Goal: Task Accomplishment & Management: Use online tool/utility

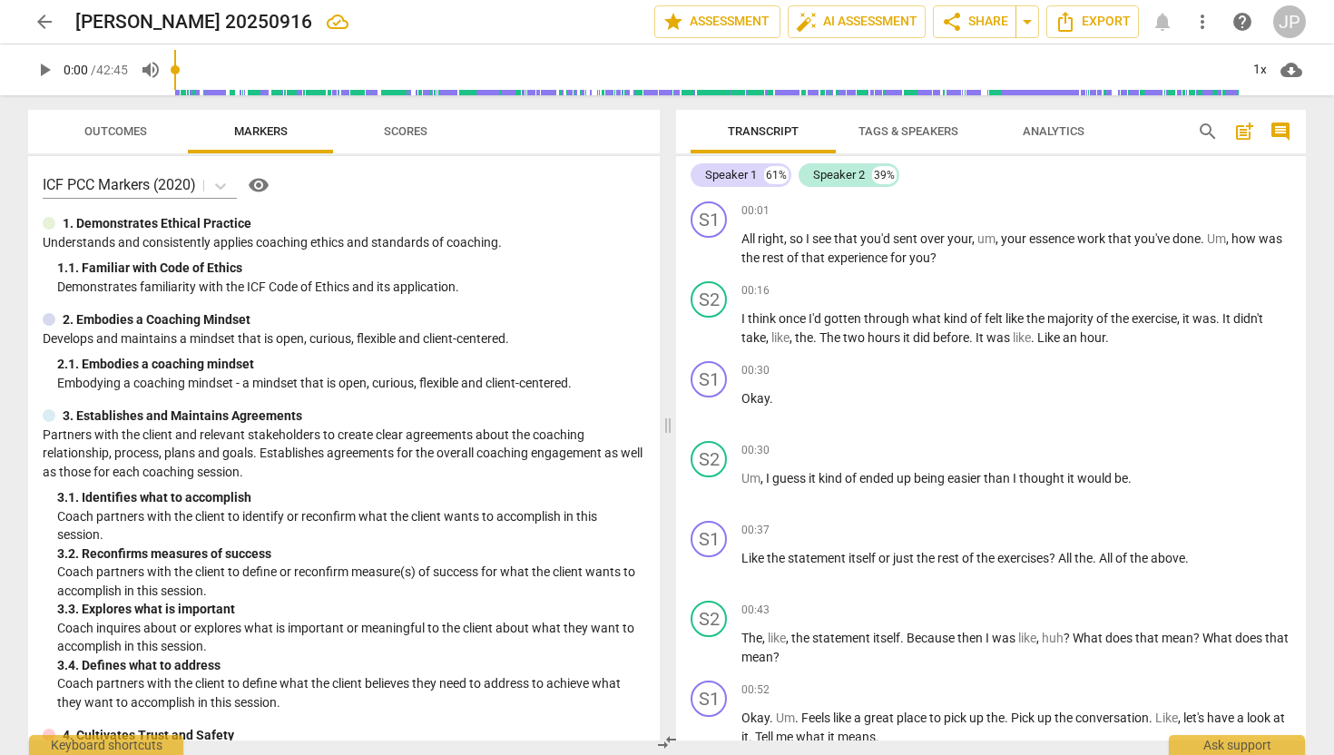
click at [56, 28] on span "arrow_back" at bounding box center [44, 22] width 33 height 22
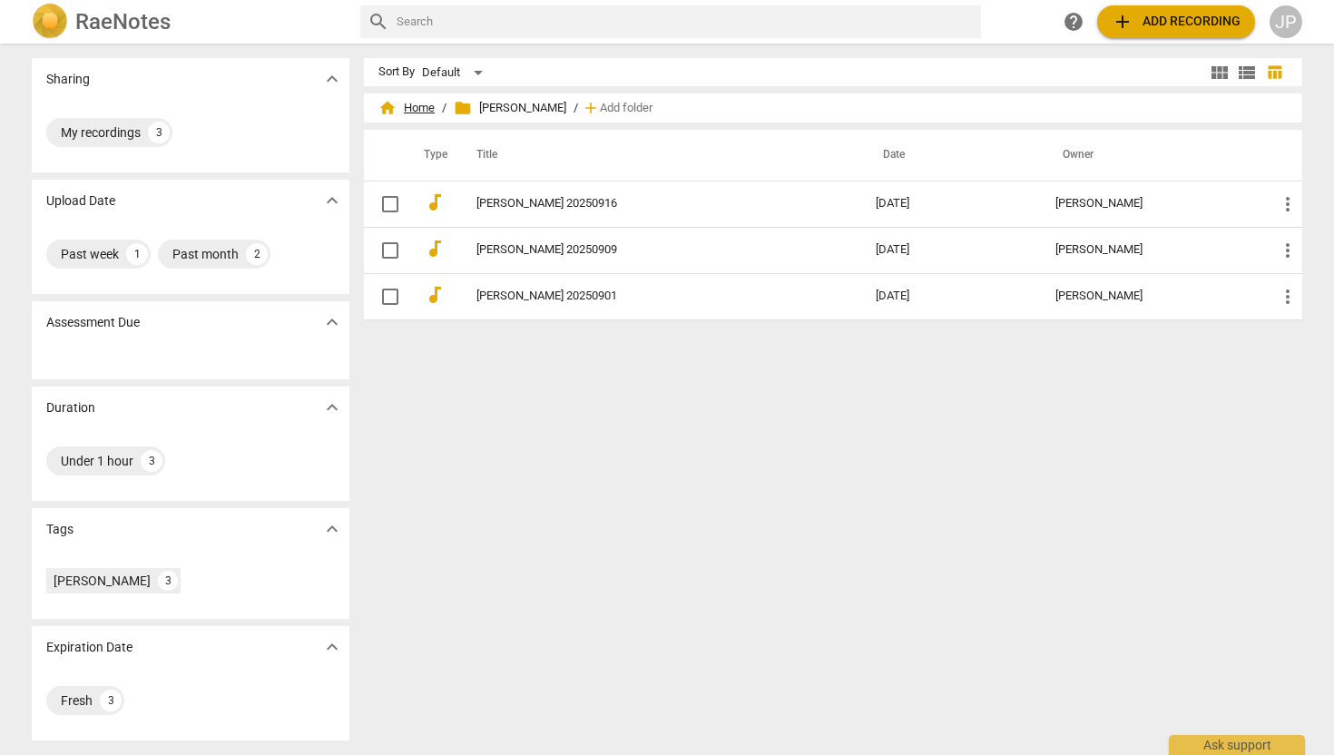
click at [417, 107] on span "home Home" at bounding box center [406, 108] width 56 height 18
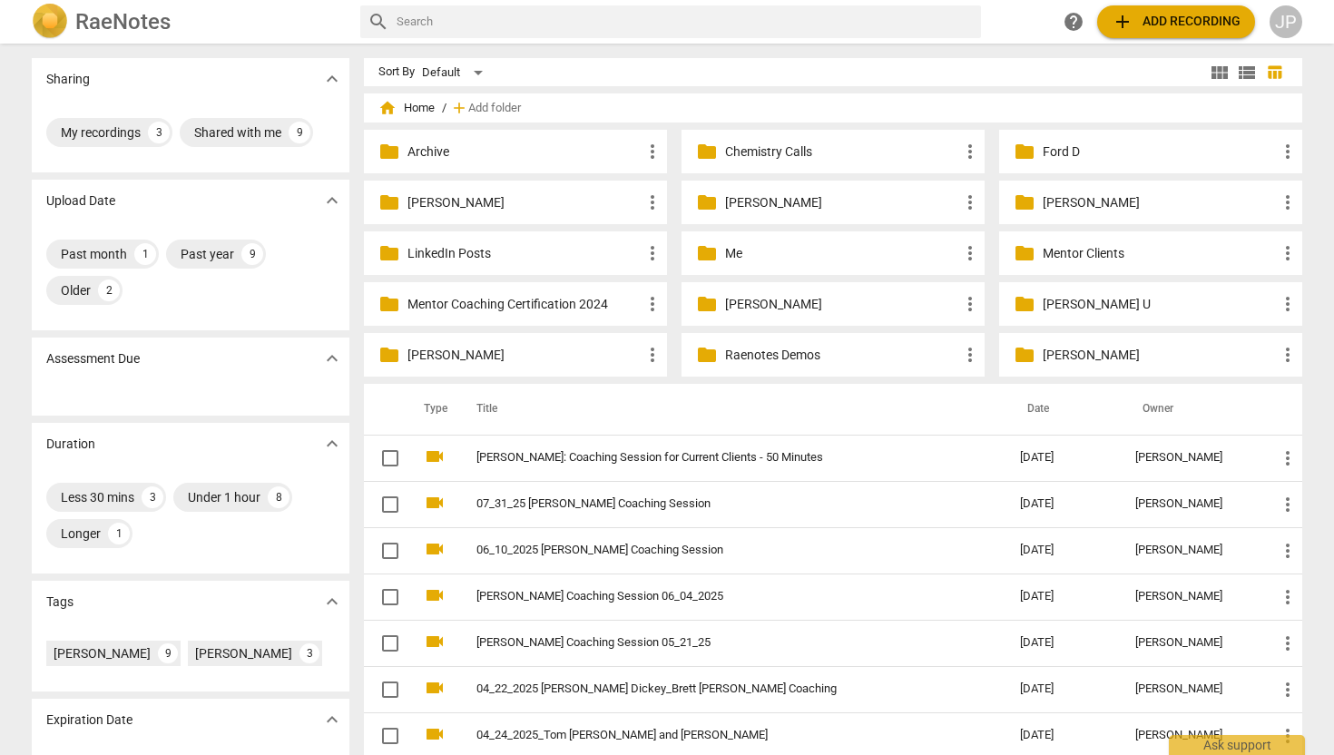
click at [1051, 355] on p "[PERSON_NAME]" at bounding box center [1159, 355] width 234 height 19
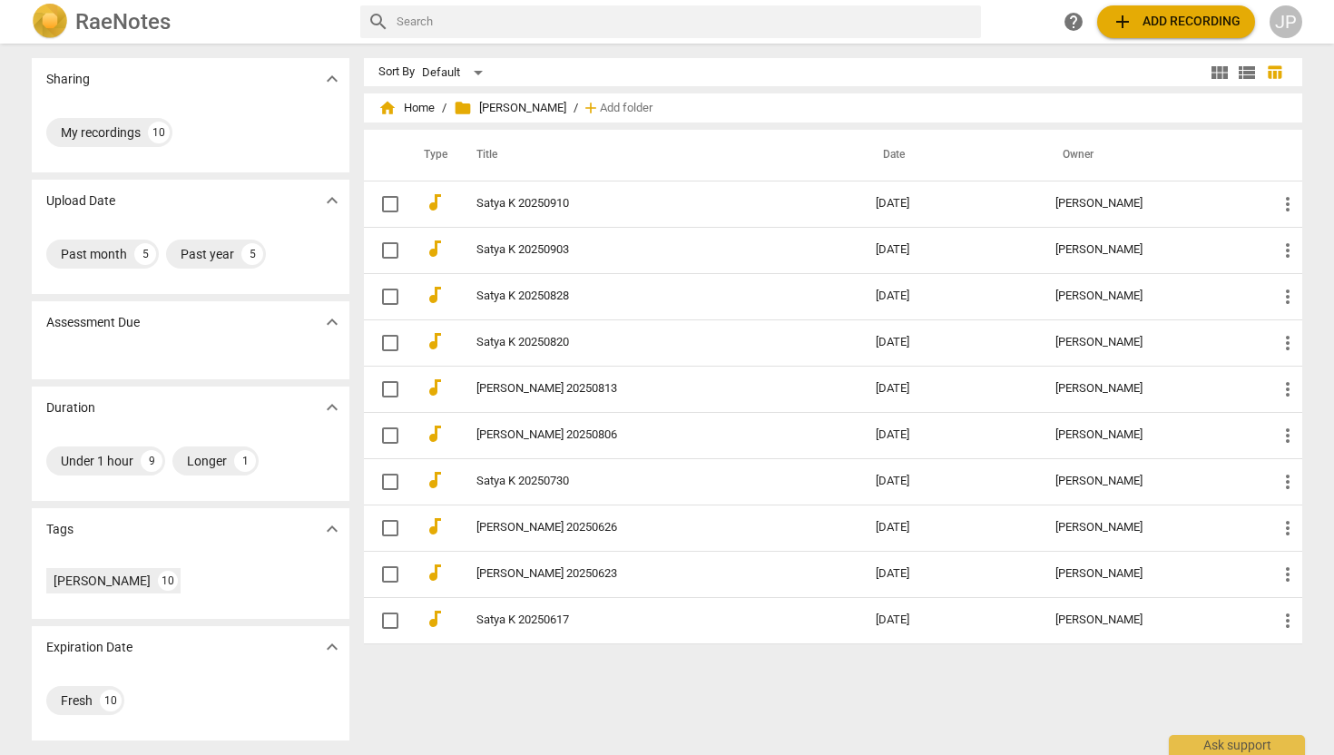
click at [1139, 25] on span "add Add recording" at bounding box center [1175, 22] width 129 height 22
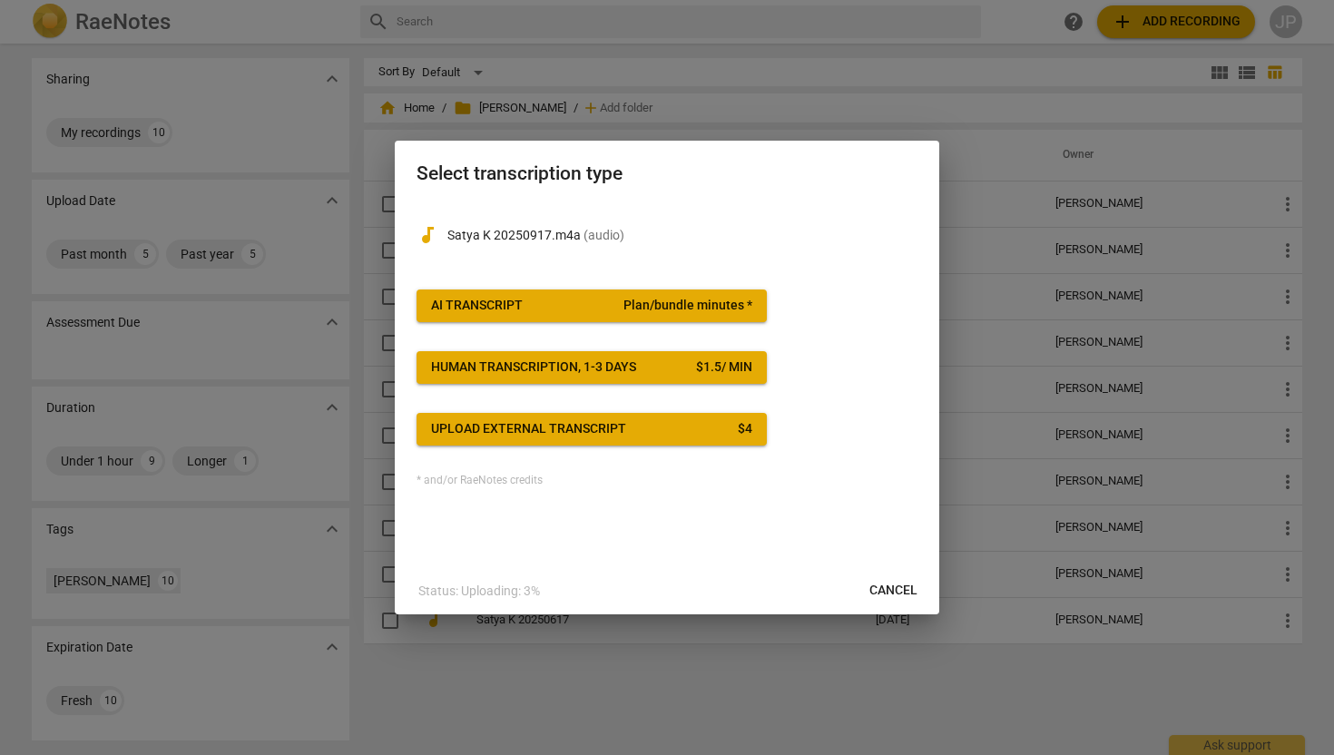
click at [495, 289] on button "AI Transcript Plan/bundle minutes *" at bounding box center [591, 305] width 350 height 33
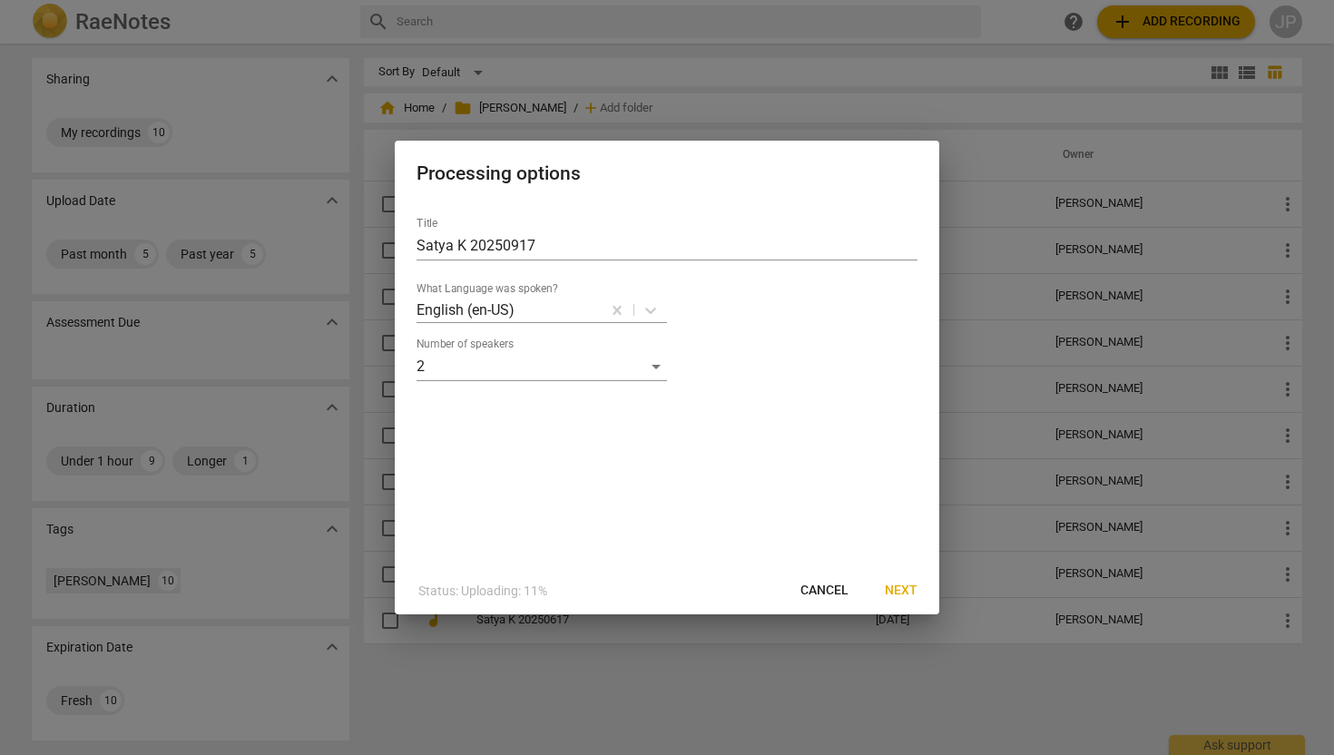
click at [908, 594] on span "Next" at bounding box center [901, 591] width 33 height 18
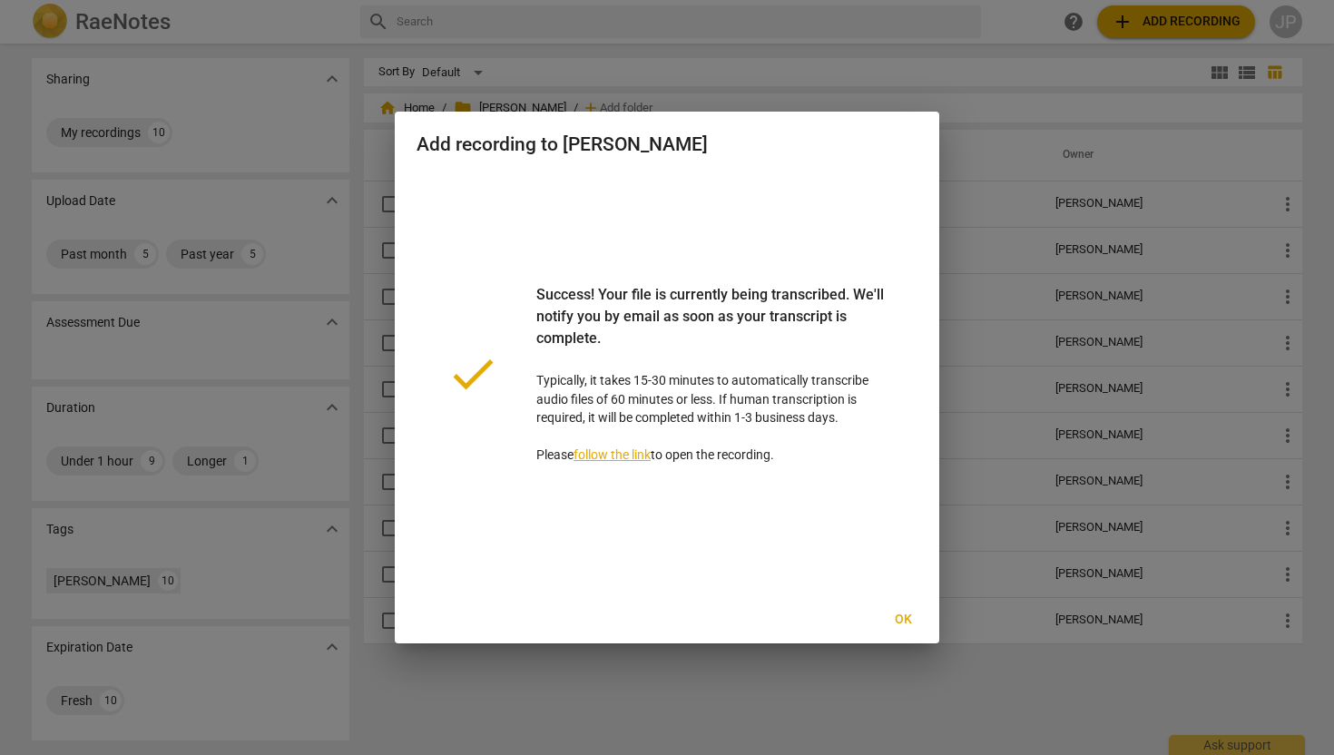
click at [904, 621] on span "Ok" at bounding box center [902, 620] width 29 height 18
